Goal: Task Accomplishment & Management: Manage account settings

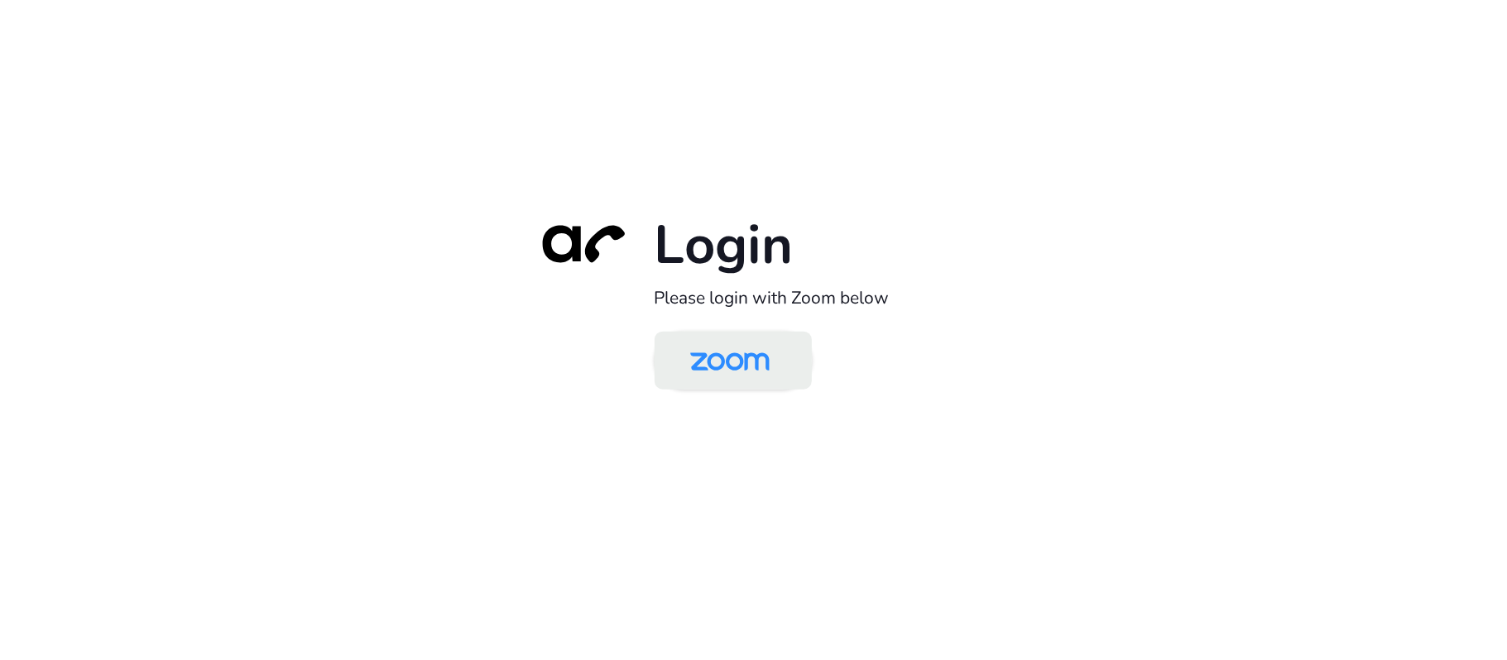
click at [740, 361] on img at bounding box center [730, 362] width 114 height 54
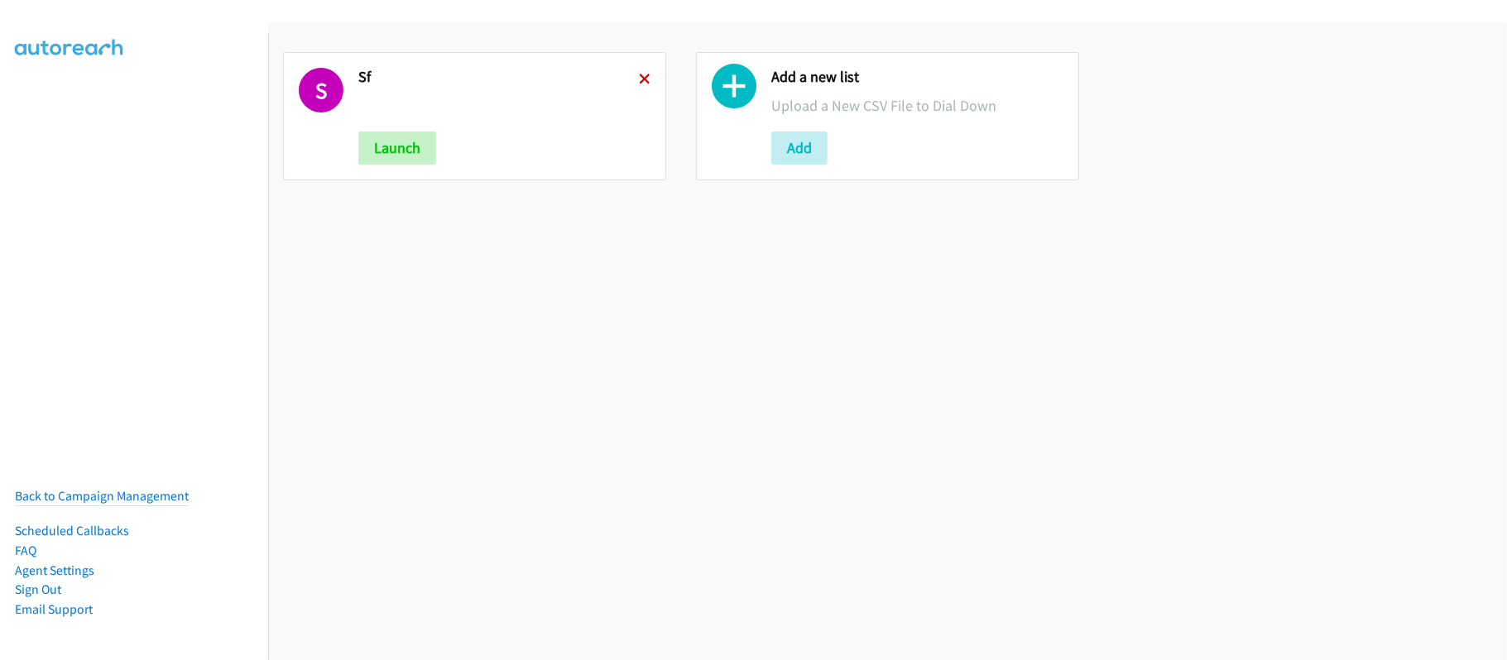
click at [639, 74] on icon at bounding box center [645, 80] width 12 height 12
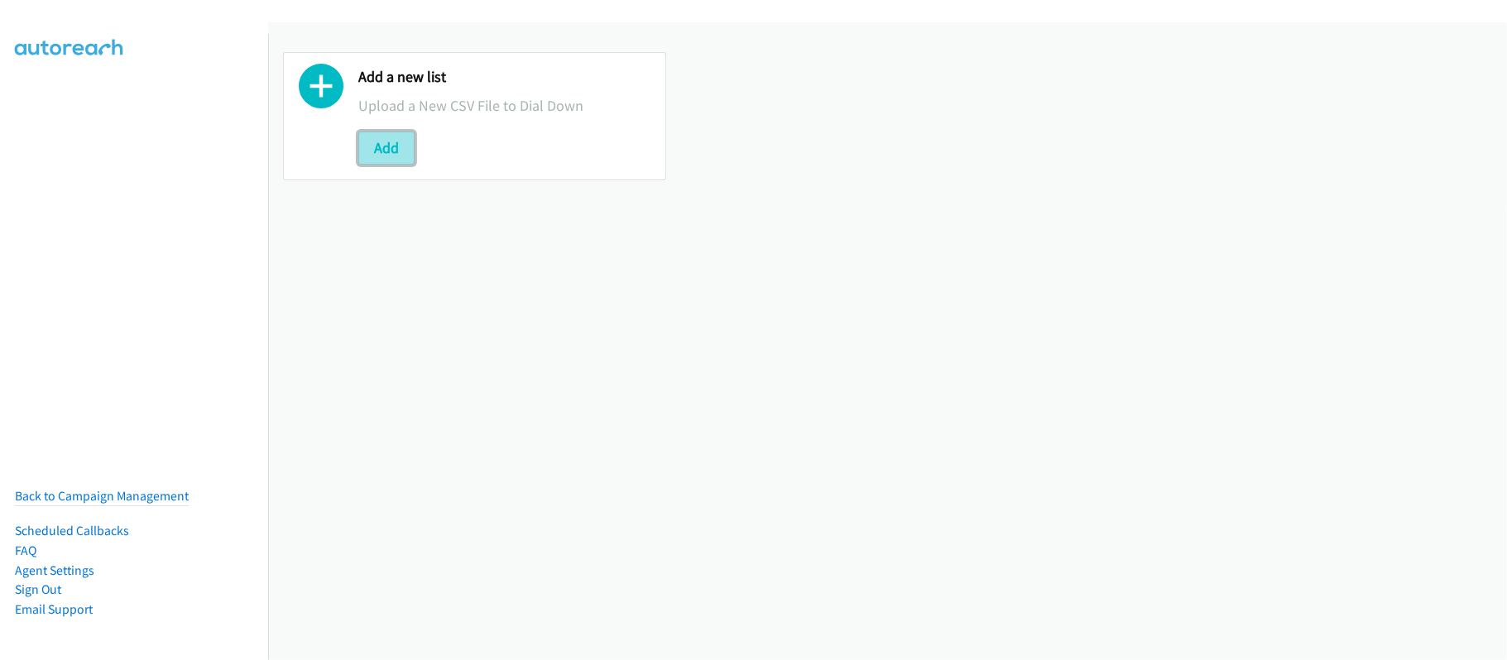
click at [399, 137] on button "Add" at bounding box center [386, 148] width 56 height 33
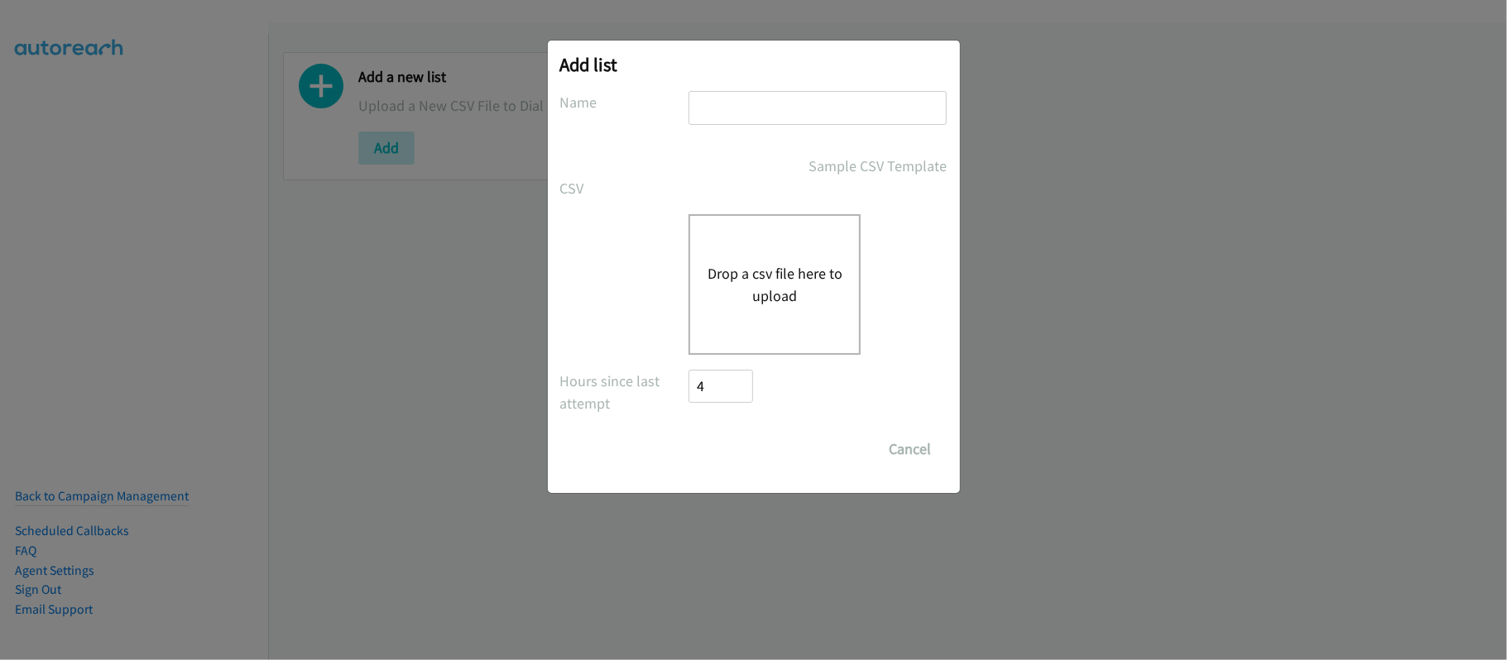
click at [788, 96] on input "text" at bounding box center [818, 108] width 258 height 34
type input "SF"
click at [759, 275] on button "Drop a csv file here to upload" at bounding box center [775, 284] width 136 height 45
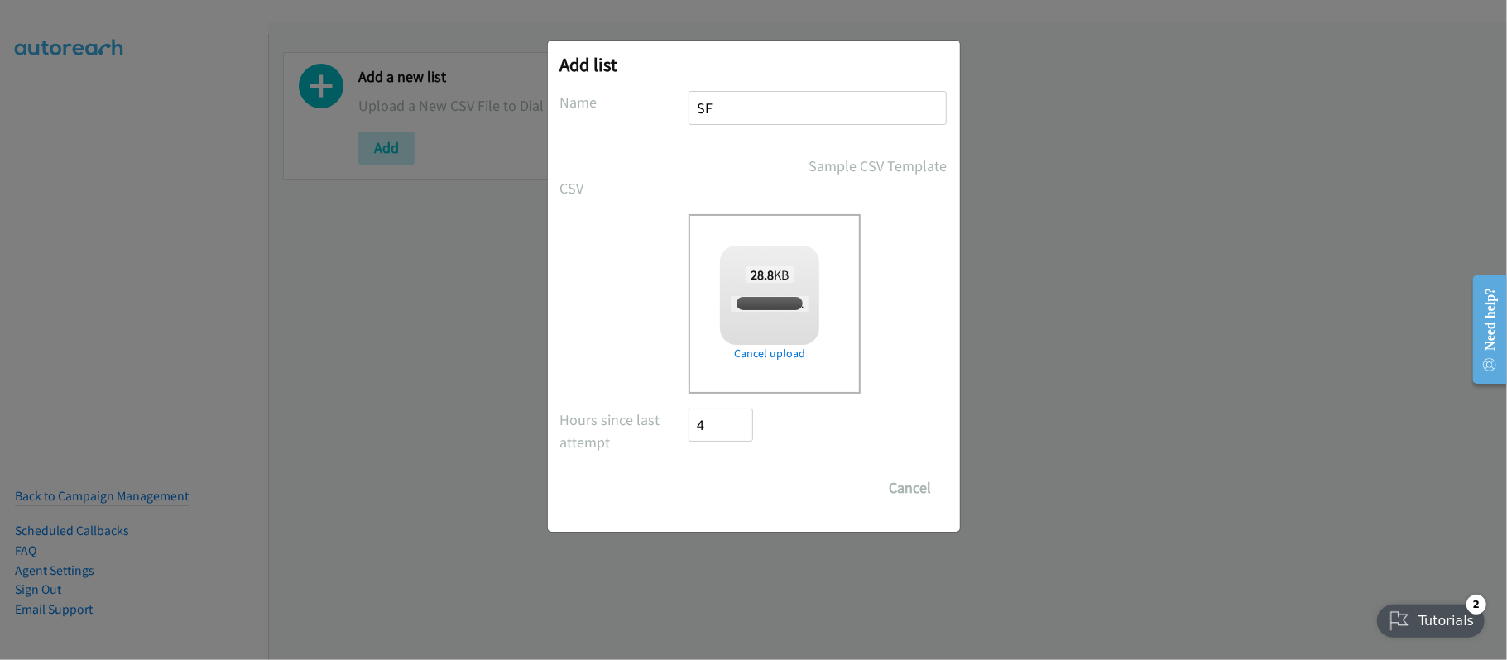
checkbox input "true"
click at [726, 497] on input "Save List" at bounding box center [732, 488] width 87 height 33
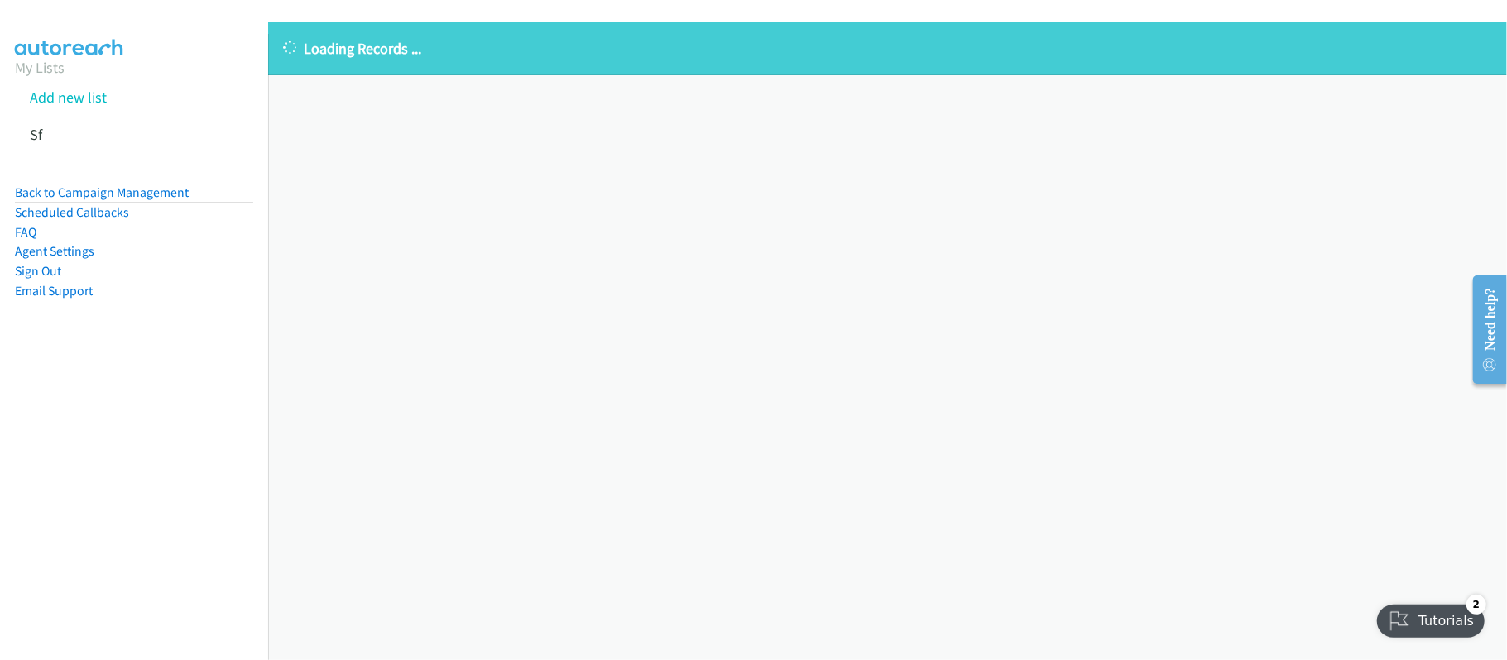
click at [464, 240] on div "Loading Records ... Sorry, something went wrong please try again." at bounding box center [887, 341] width 1239 height 638
click at [68, 467] on nav "My Lists Add new list Sf Back to Campaign Management Scheduled Callbacks FAQ Ag…" at bounding box center [134, 364] width 269 height 660
